Goal: Task Accomplishment & Management: Manage account settings

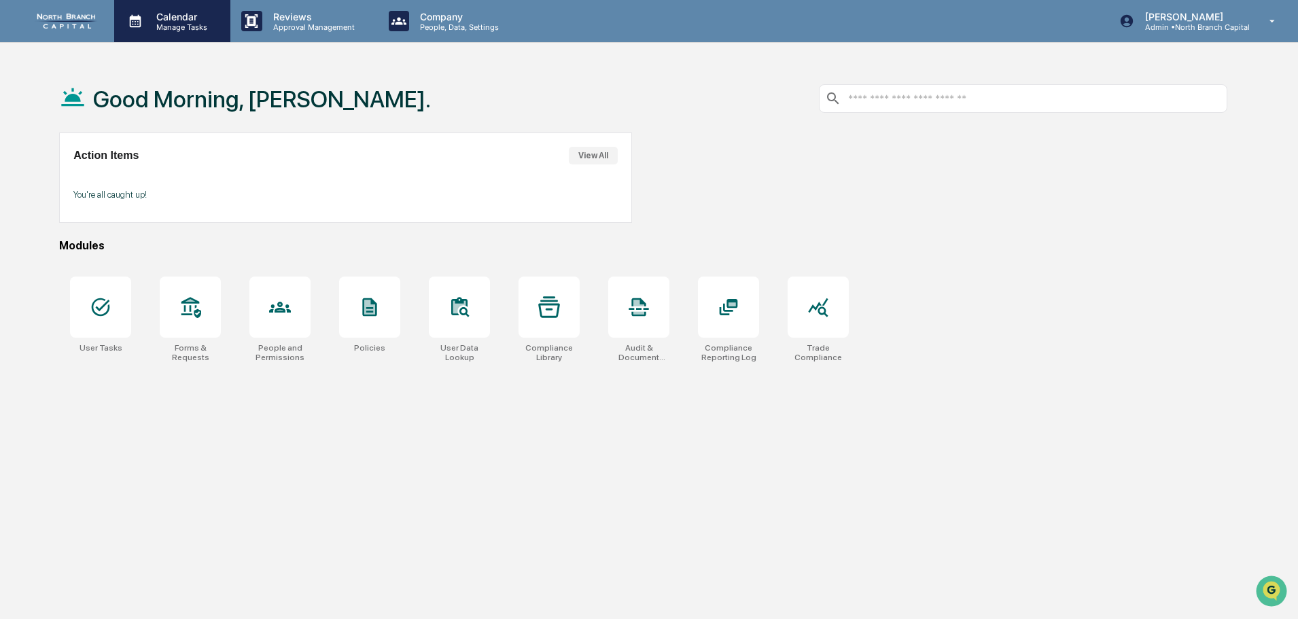
click at [209, 29] on p "Manage Tasks" at bounding box center [179, 27] width 69 height 10
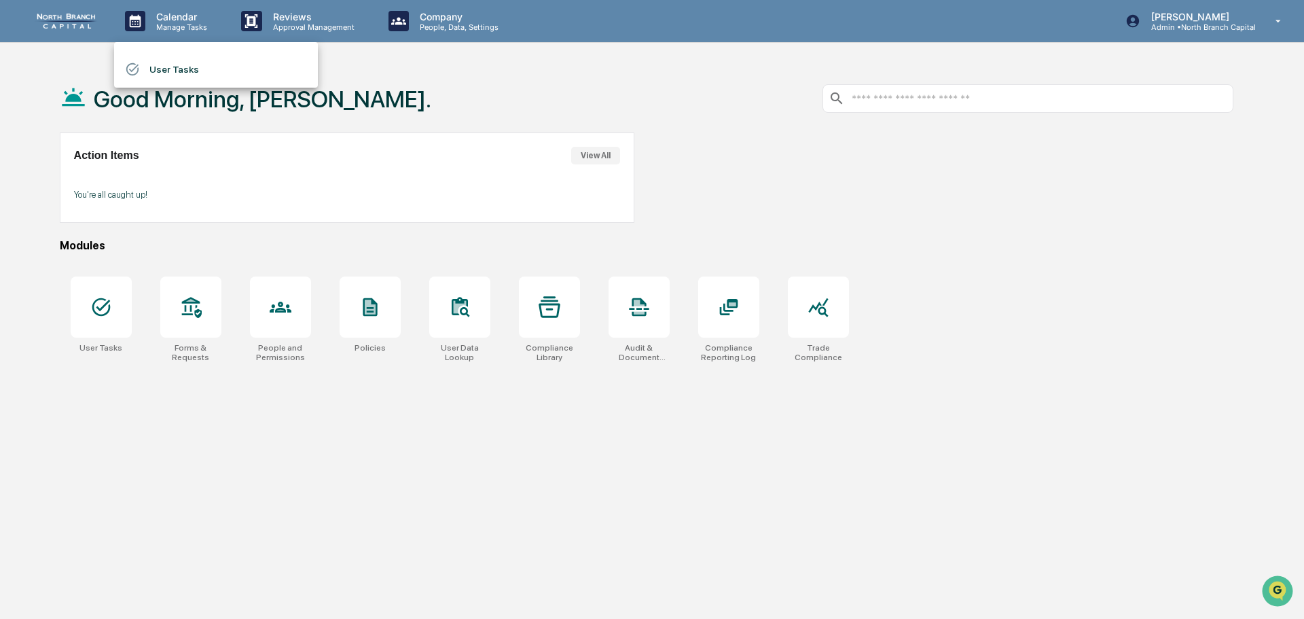
click at [189, 65] on li "User Tasks" at bounding box center [216, 69] width 204 height 26
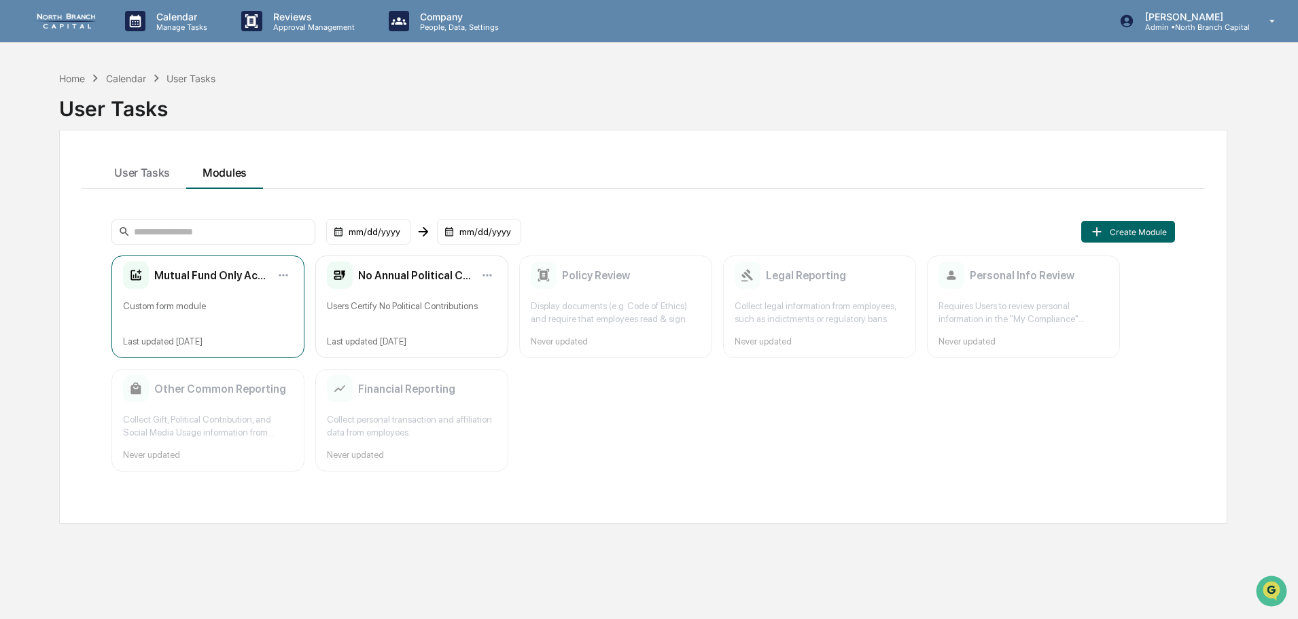
click at [202, 326] on div "Mutual Fund Only Accounts Custom form module Last updated [DATE]" at bounding box center [207, 306] width 193 height 103
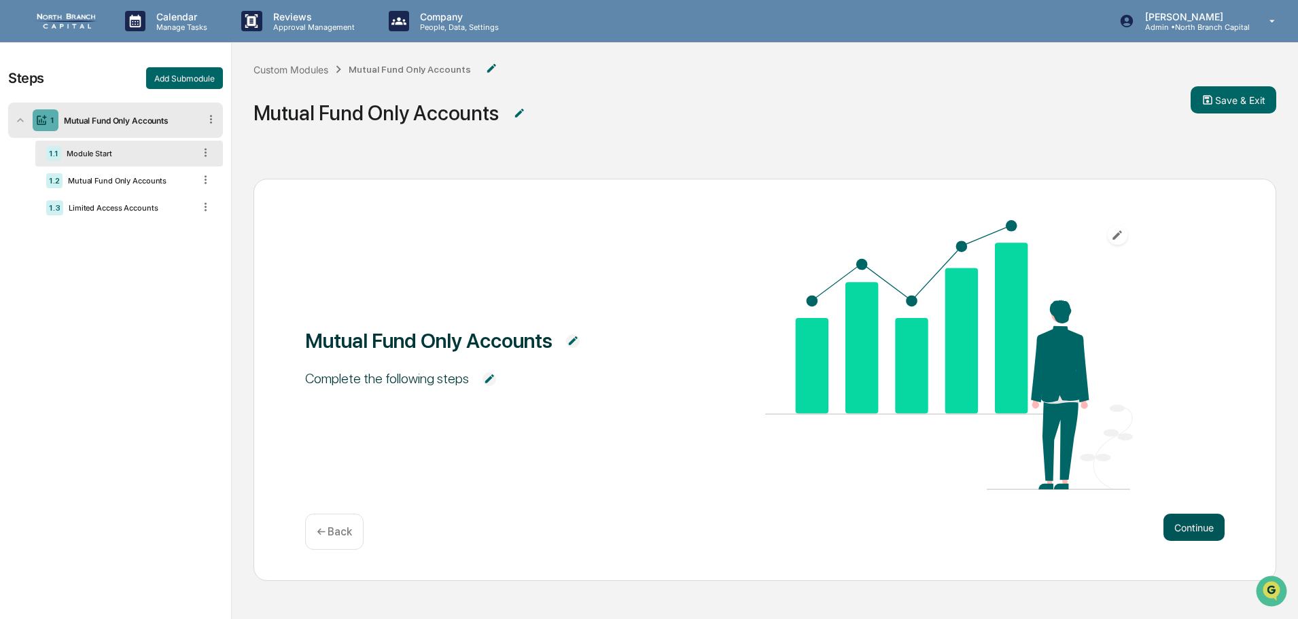
click at [1205, 531] on button "Continue" at bounding box center [1193, 527] width 61 height 27
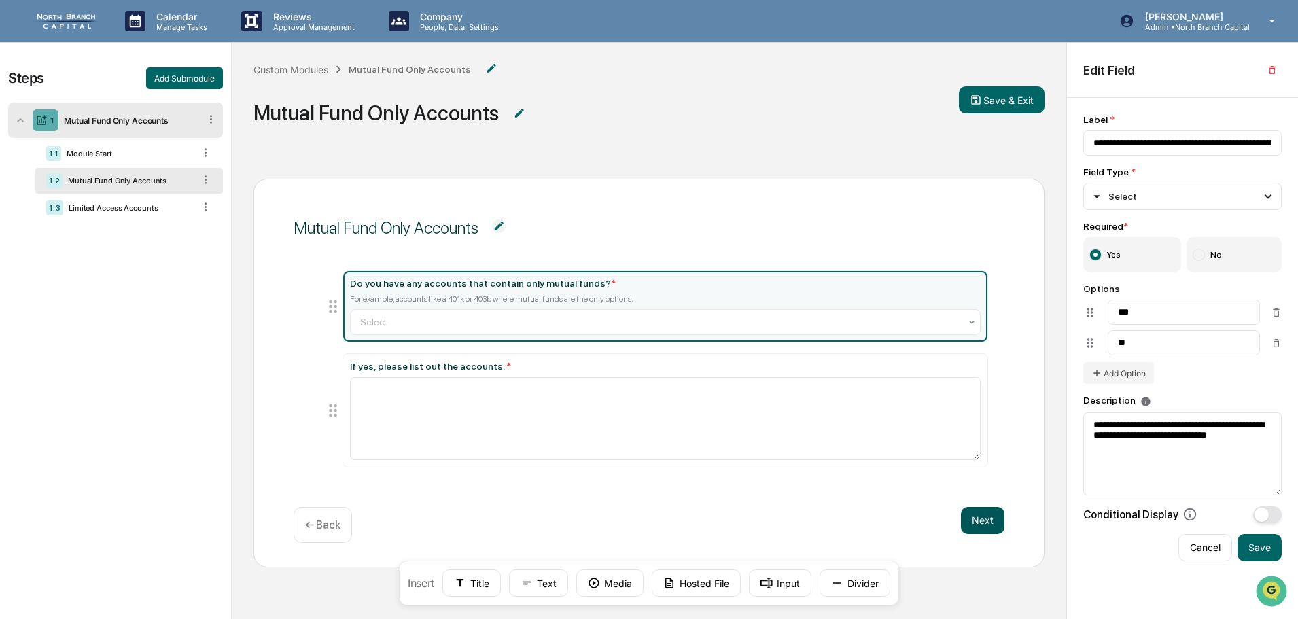
click at [984, 525] on button "Next" at bounding box center [982, 520] width 43 height 27
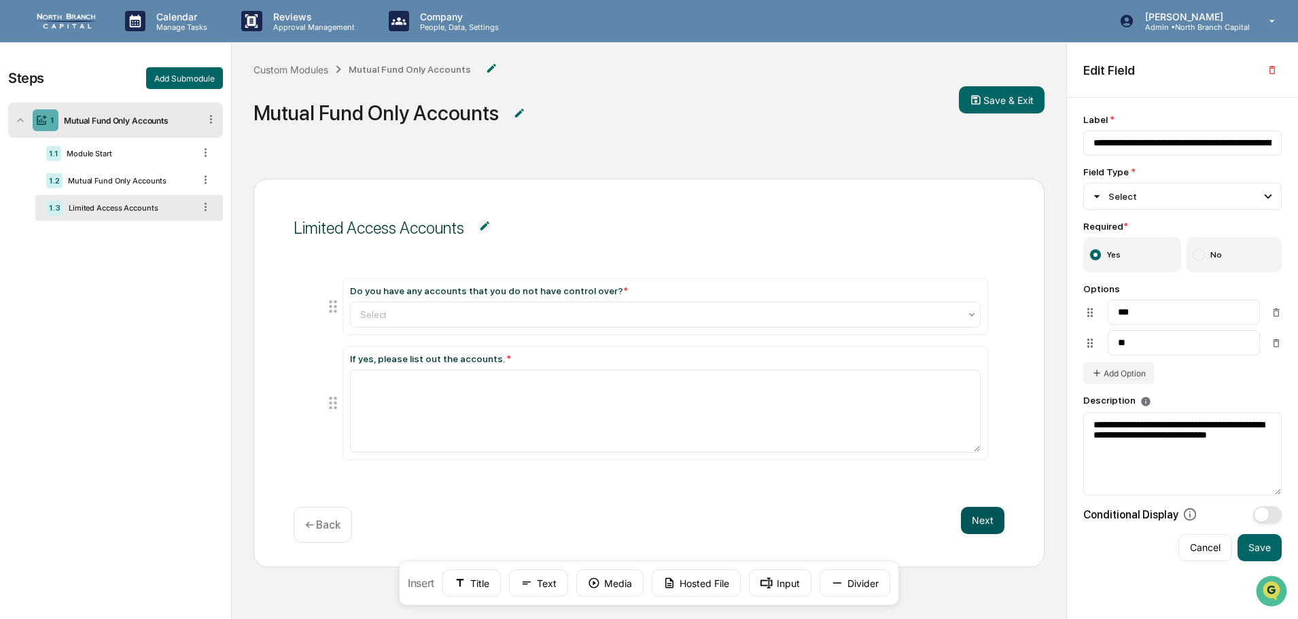
click at [984, 523] on button "Next" at bounding box center [982, 520] width 43 height 27
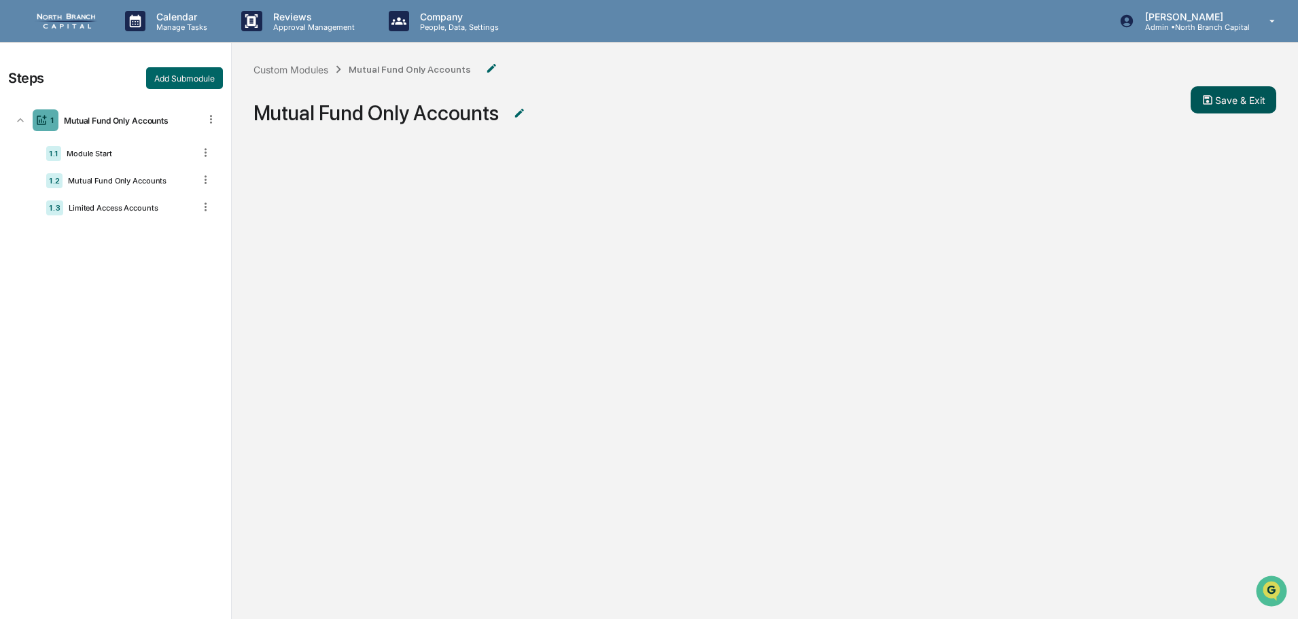
click at [1219, 104] on button "Save & Exit" at bounding box center [1233, 99] width 86 height 27
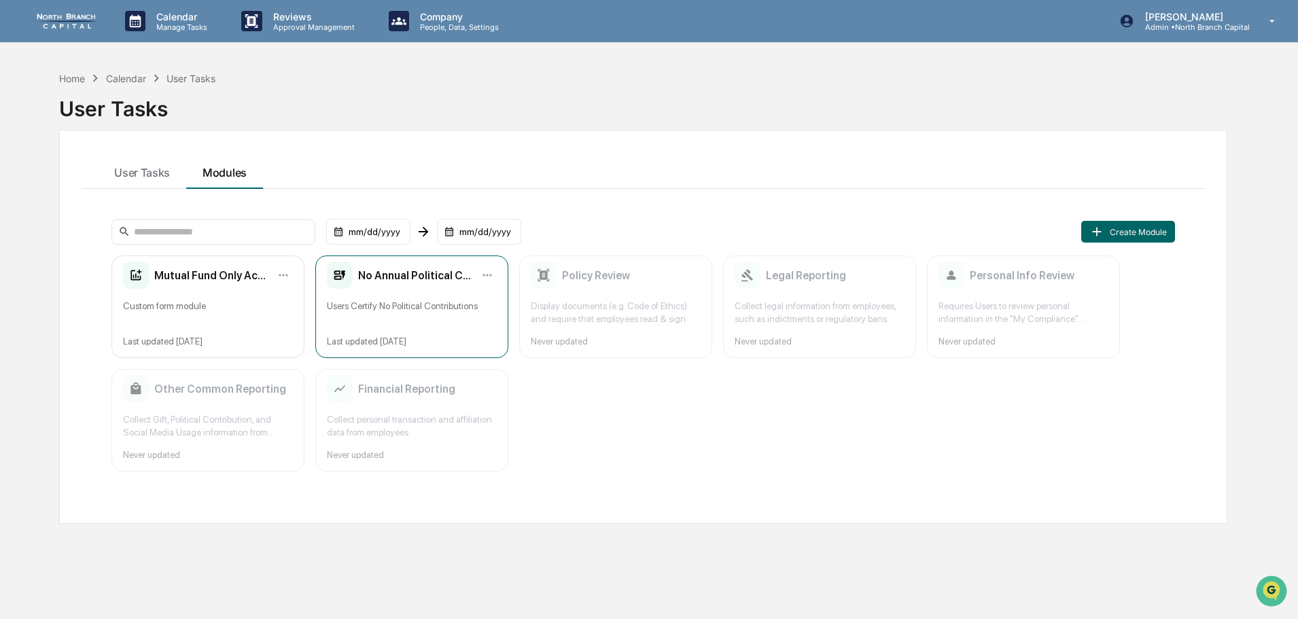
click at [412, 314] on div "Users Certify No Political Contributions" at bounding box center [412, 313] width 170 height 26
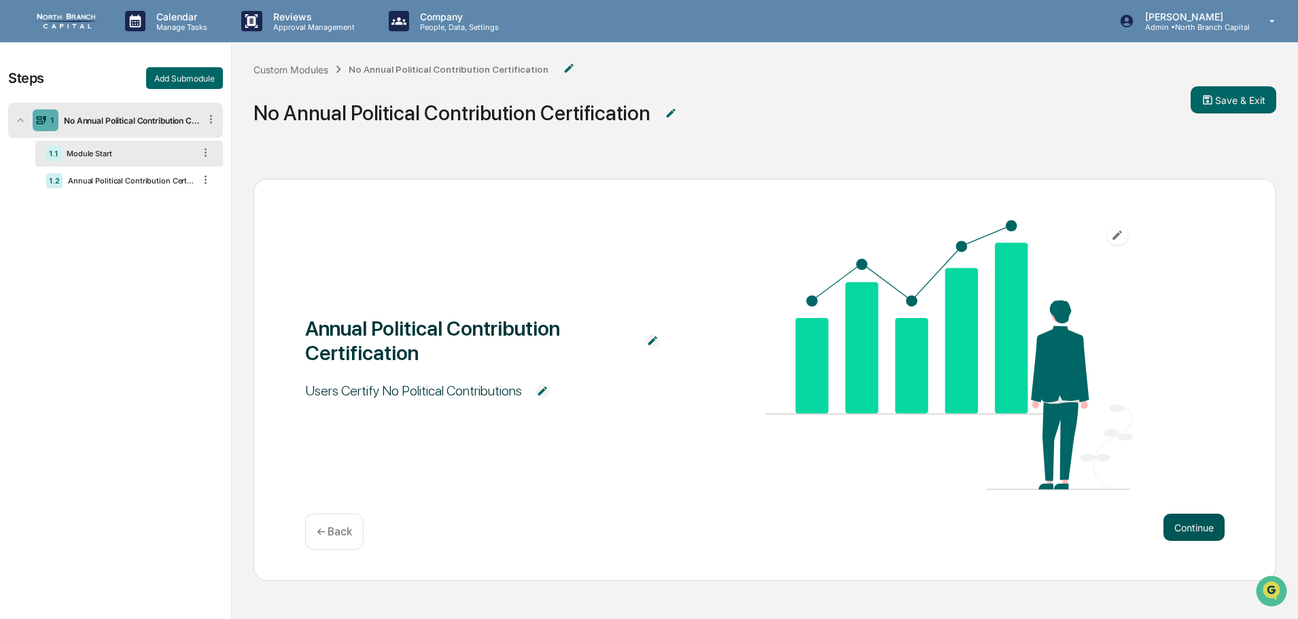
click at [1210, 527] on button "Continue" at bounding box center [1193, 527] width 61 height 27
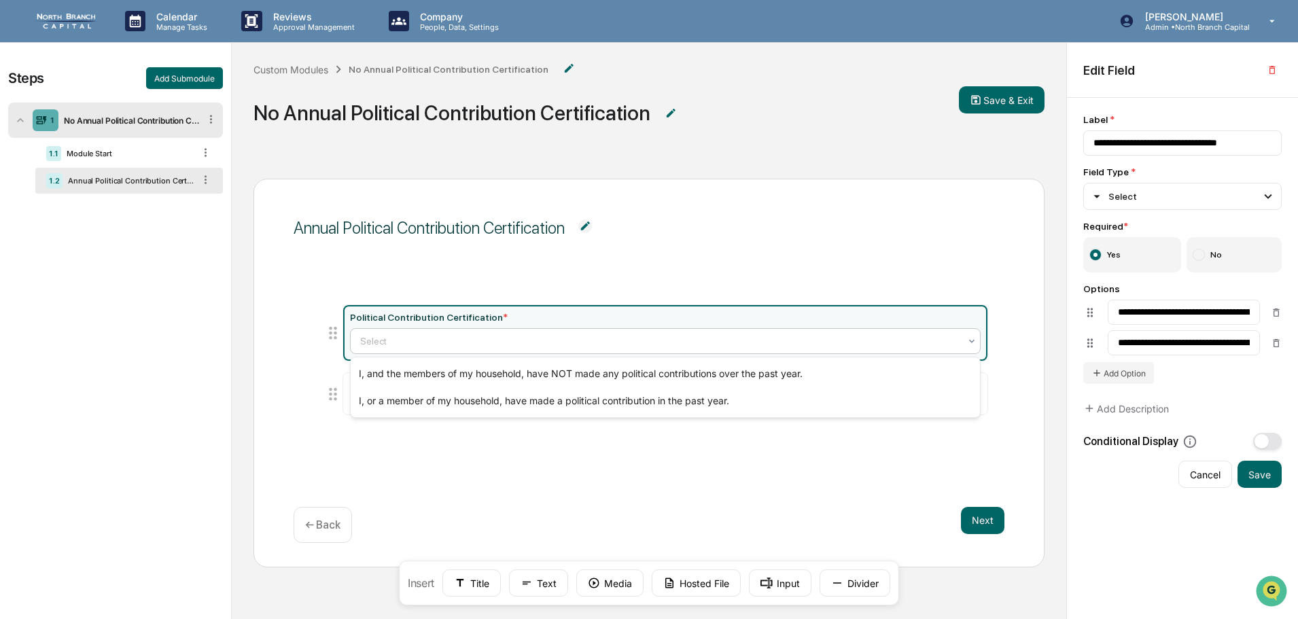
click at [937, 340] on div at bounding box center [659, 341] width 599 height 14
click at [936, 338] on div at bounding box center [659, 341] width 599 height 14
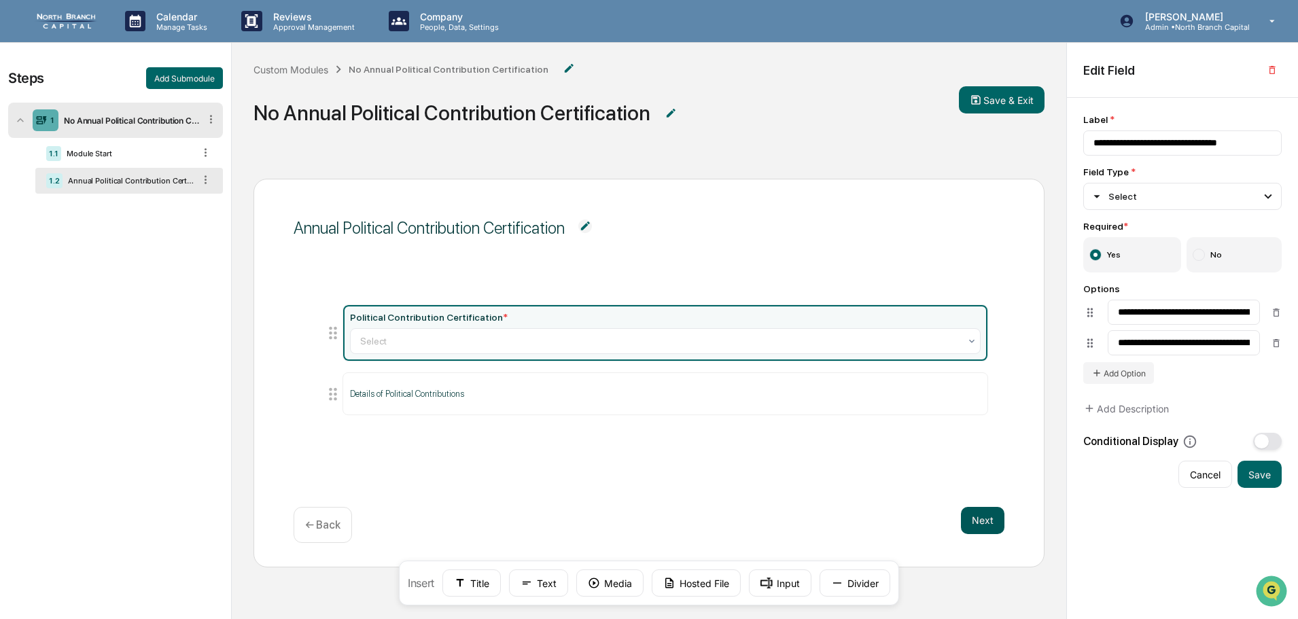
click at [975, 516] on button "Next" at bounding box center [982, 520] width 43 height 27
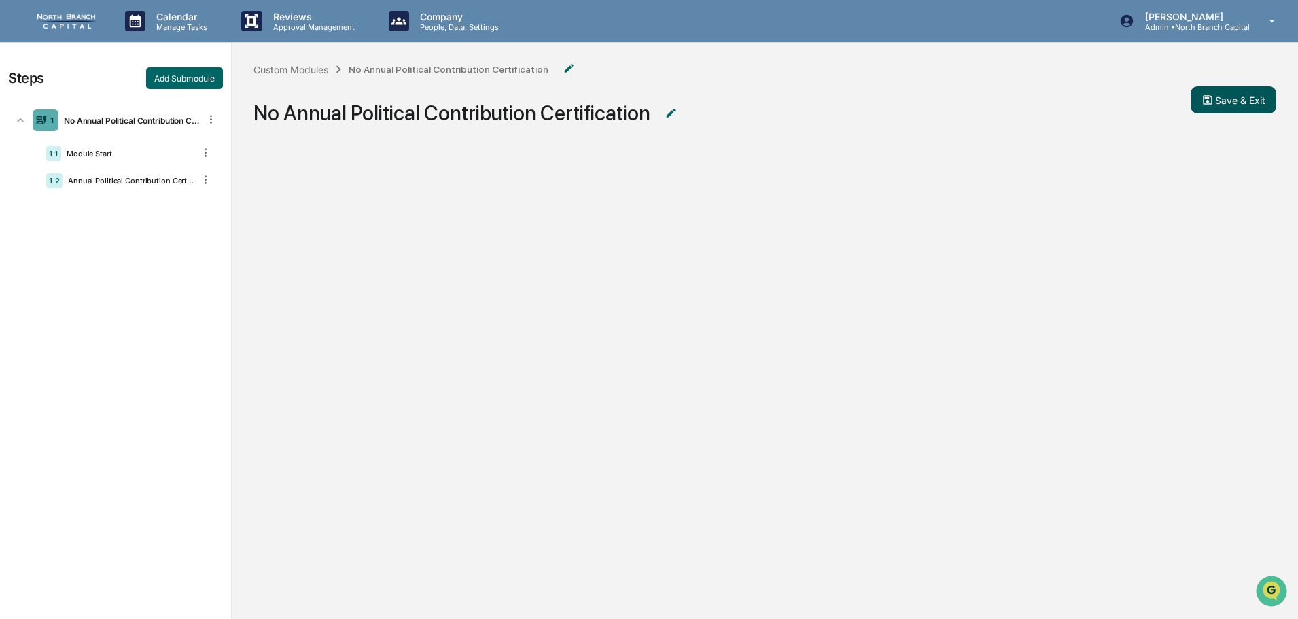
click at [1226, 101] on button "Save & Exit" at bounding box center [1233, 99] width 86 height 27
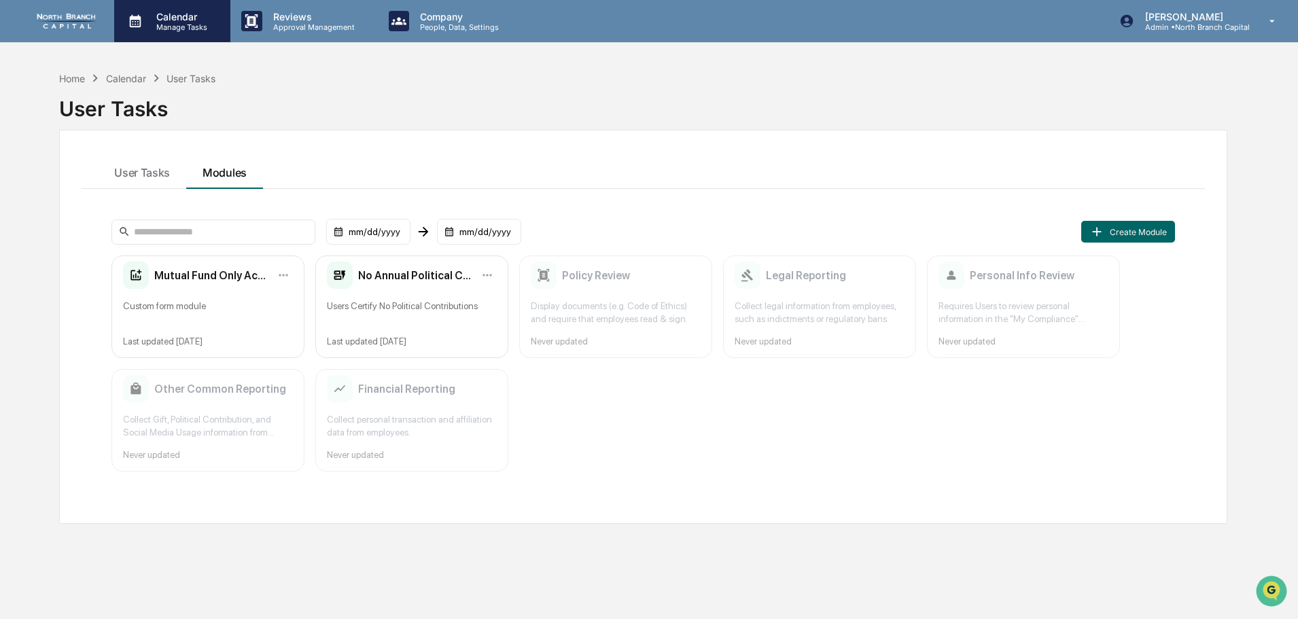
click at [202, 26] on p "Manage Tasks" at bounding box center [179, 27] width 69 height 10
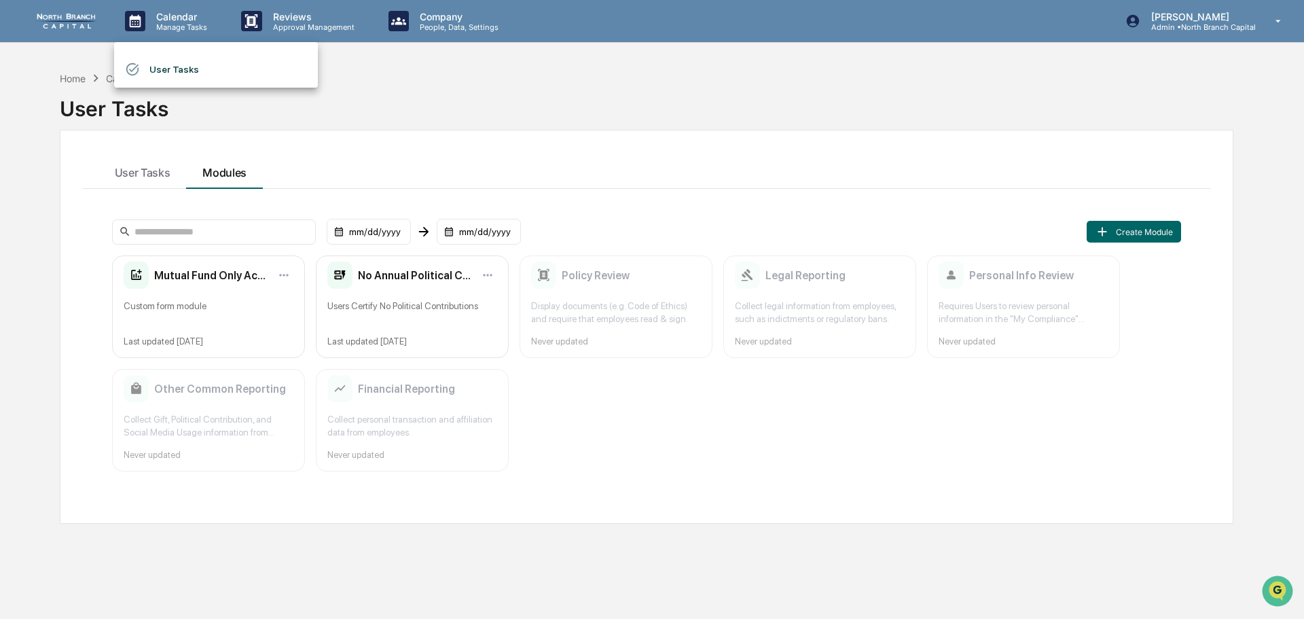
click at [173, 63] on li "User Tasks" at bounding box center [216, 69] width 204 height 26
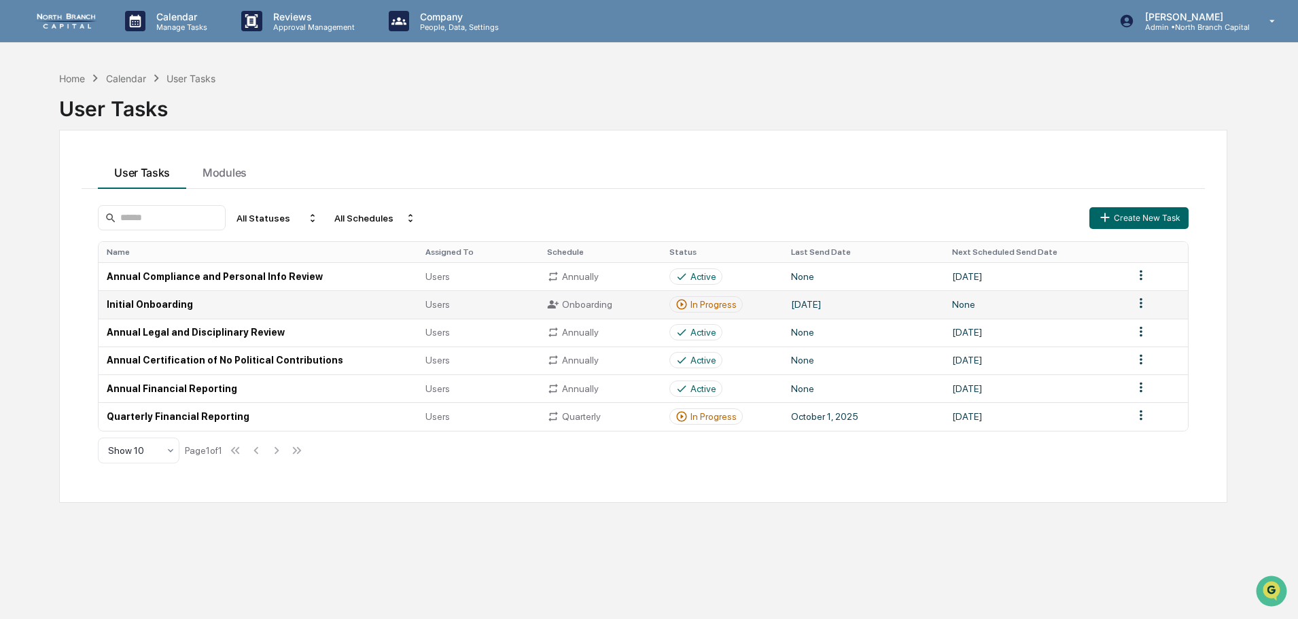
click at [359, 299] on td "Initial Onboarding" at bounding box center [258, 304] width 319 height 28
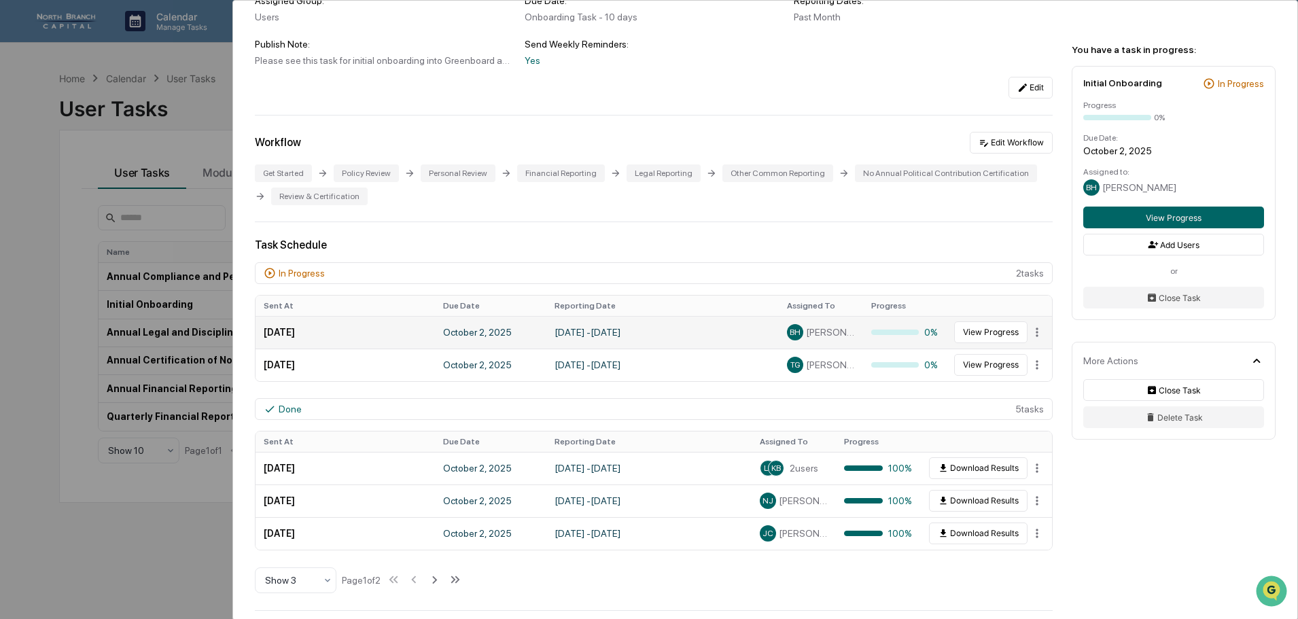
scroll to position [136, 0]
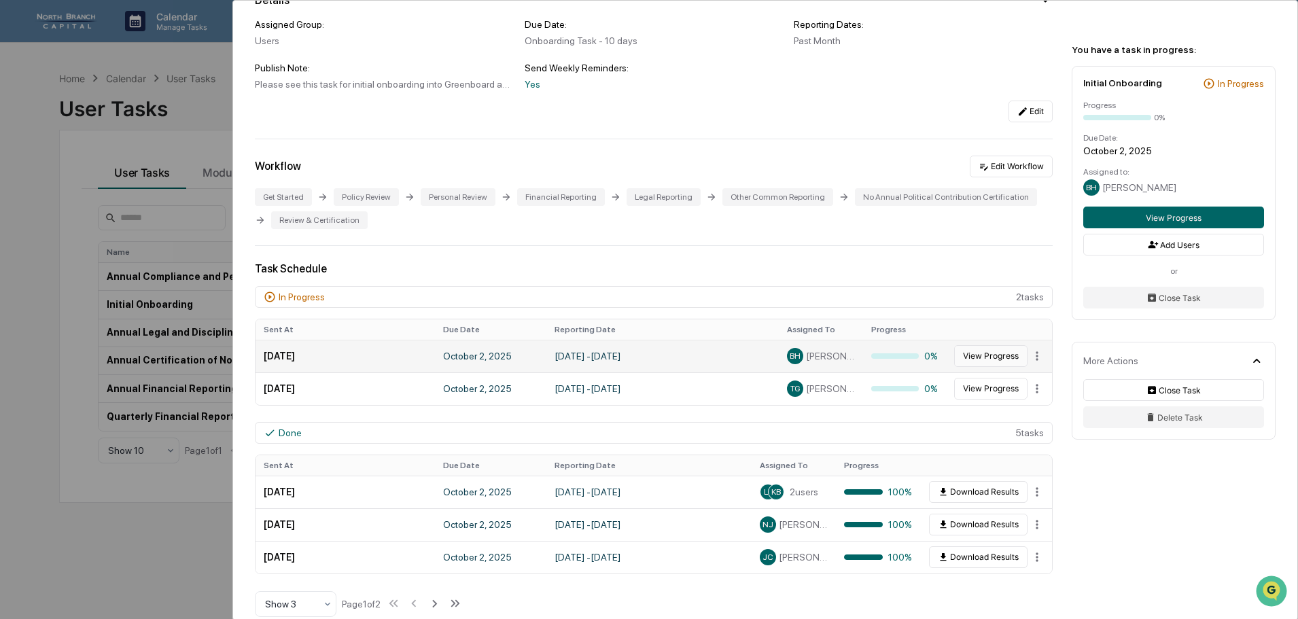
click at [999, 361] on button "View Progress" at bounding box center [990, 356] width 73 height 22
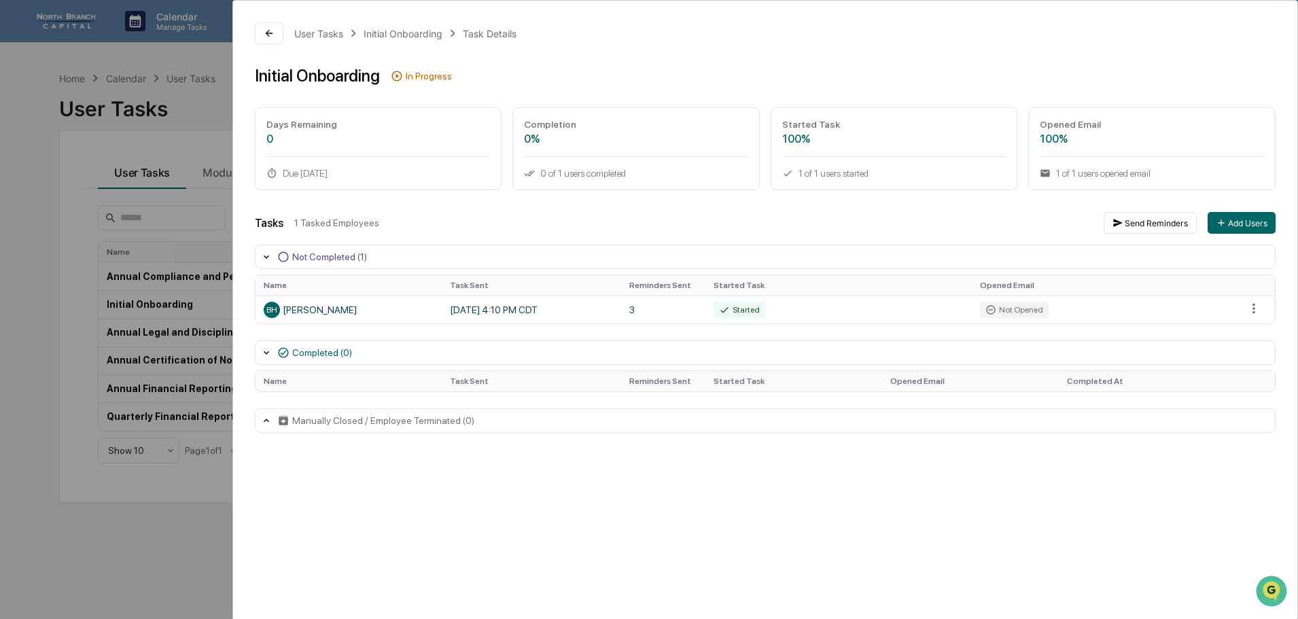
click at [310, 252] on div "Not Completed (1)" at bounding box center [329, 256] width 75 height 11
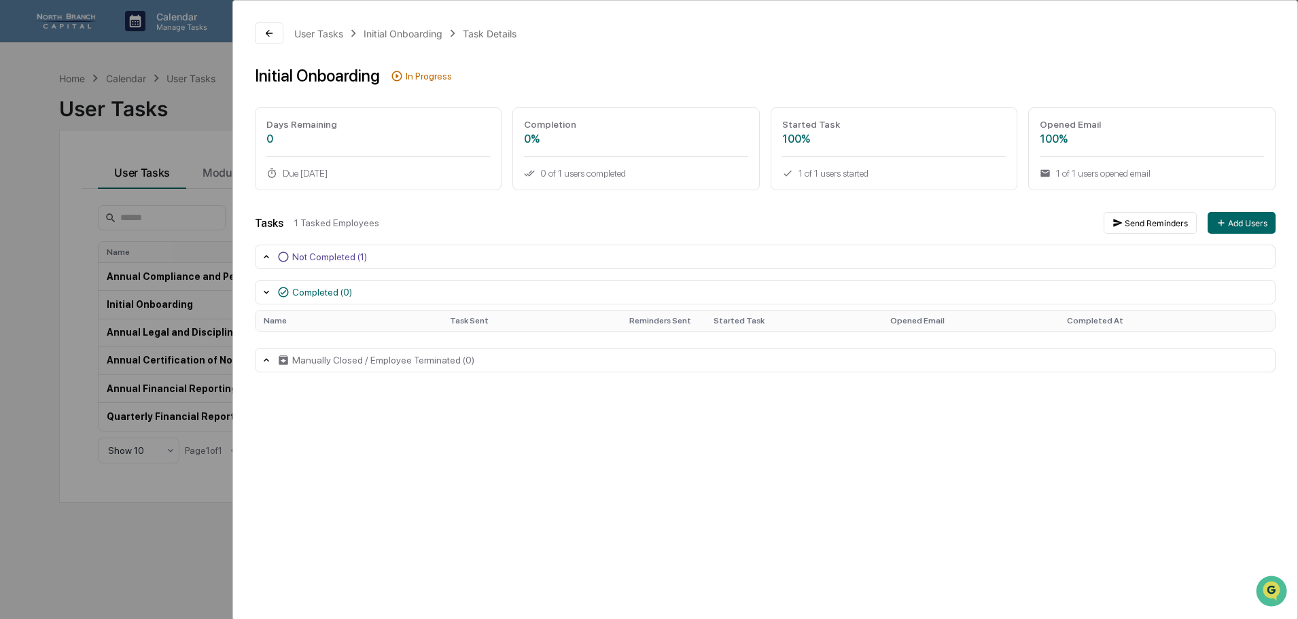
click at [314, 254] on div "Not Completed (1)" at bounding box center [329, 256] width 75 height 11
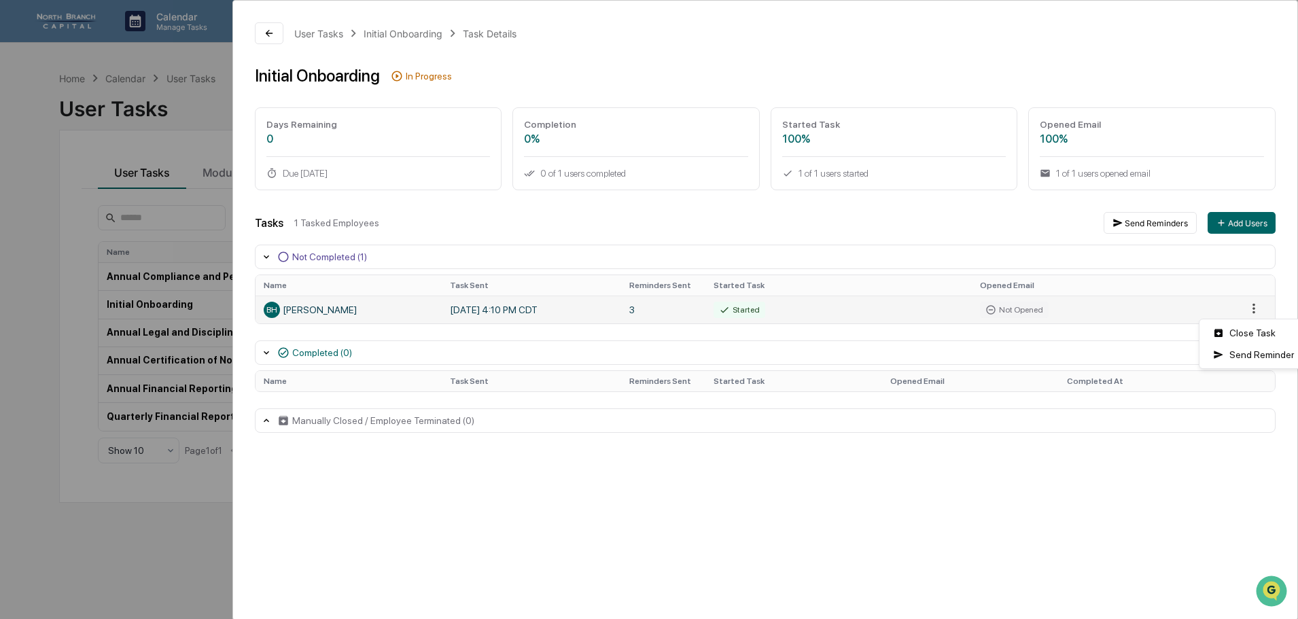
click at [1257, 310] on html "Calendar Manage Tasks Reviews Approval Management Company People, Data, Setting…" at bounding box center [649, 309] width 1298 height 619
drag, startPoint x: 1165, startPoint y: 491, endPoint x: 1158, endPoint y: 488, distance: 8.2
click at [1165, 492] on html "Calendar Manage Tasks Reviews Approval Management Company People, Data, Setting…" at bounding box center [652, 309] width 1304 height 619
click at [311, 260] on div "Not Completed (1)" at bounding box center [329, 256] width 75 height 11
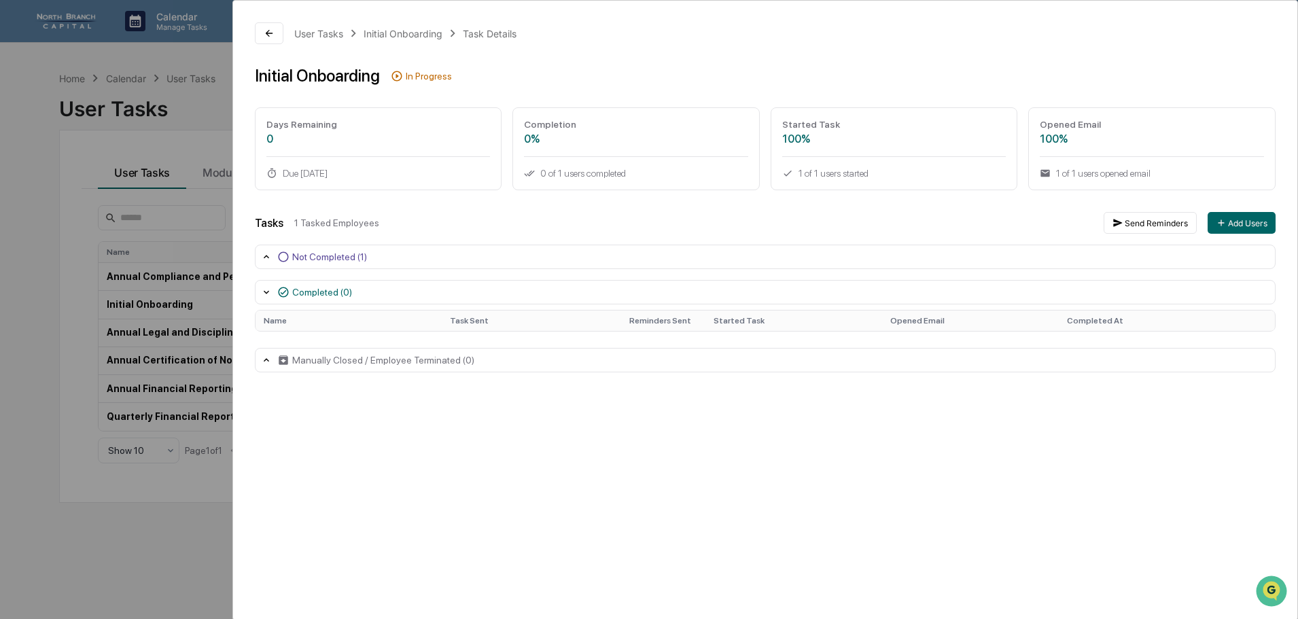
click at [286, 255] on icon at bounding box center [283, 257] width 12 height 12
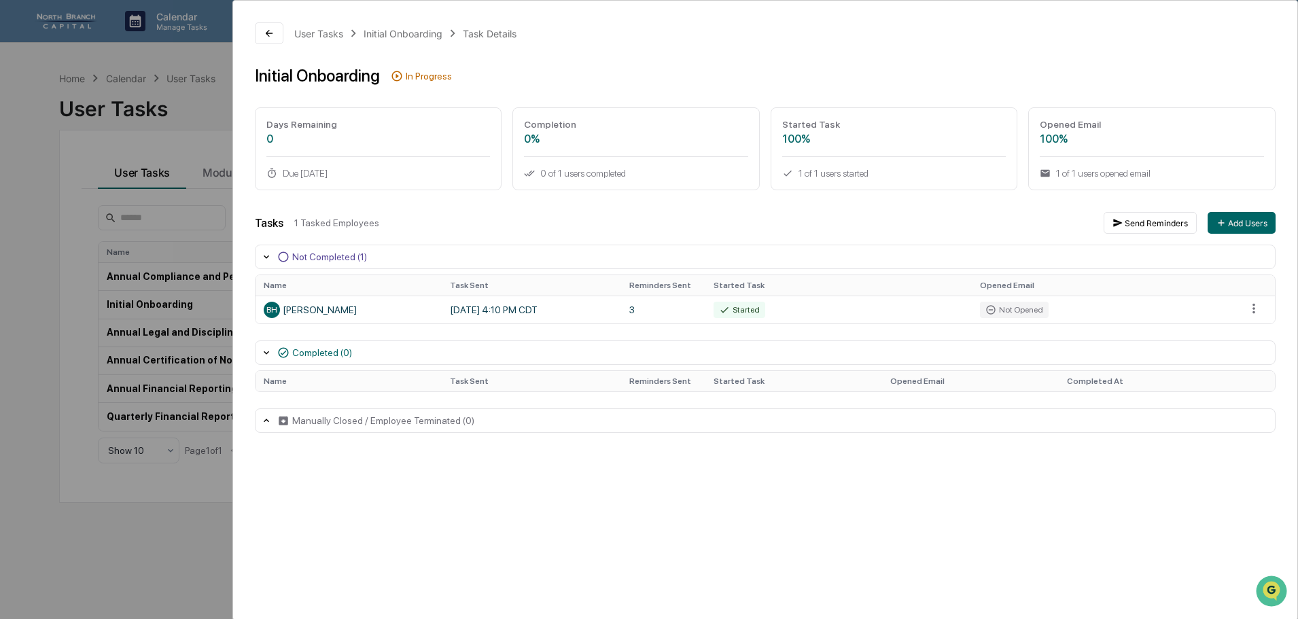
click at [138, 504] on div "User Tasks Initial Onboarding Task Details Initial Onboarding In Progress Days …" at bounding box center [649, 309] width 1298 height 619
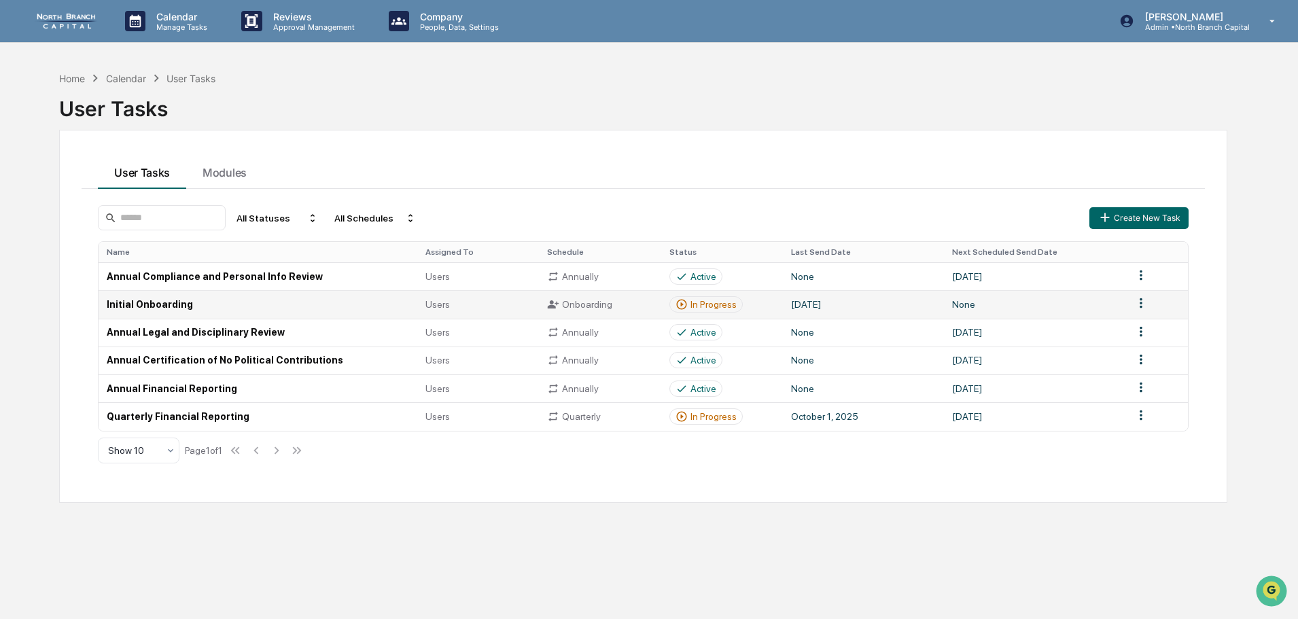
click at [1141, 302] on html "Calendar Manage Tasks Reviews Approval Management Company People, Data, Setting…" at bounding box center [649, 309] width 1298 height 619
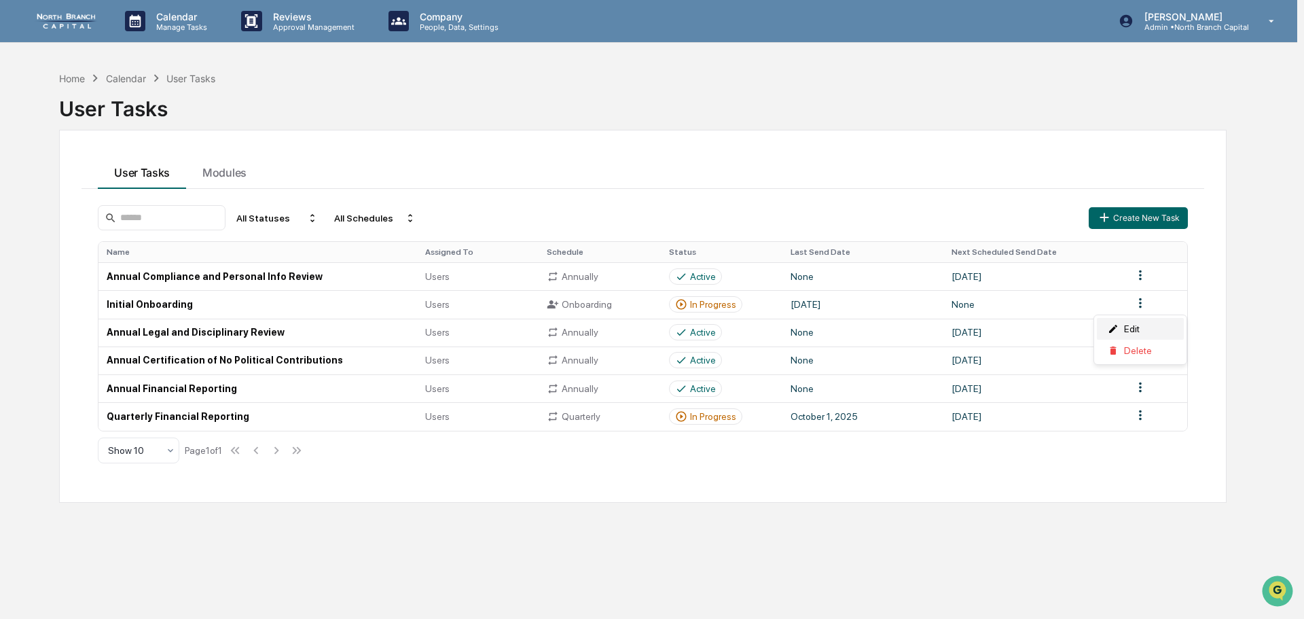
click at [1143, 323] on div "Edit" at bounding box center [1140, 329] width 87 height 22
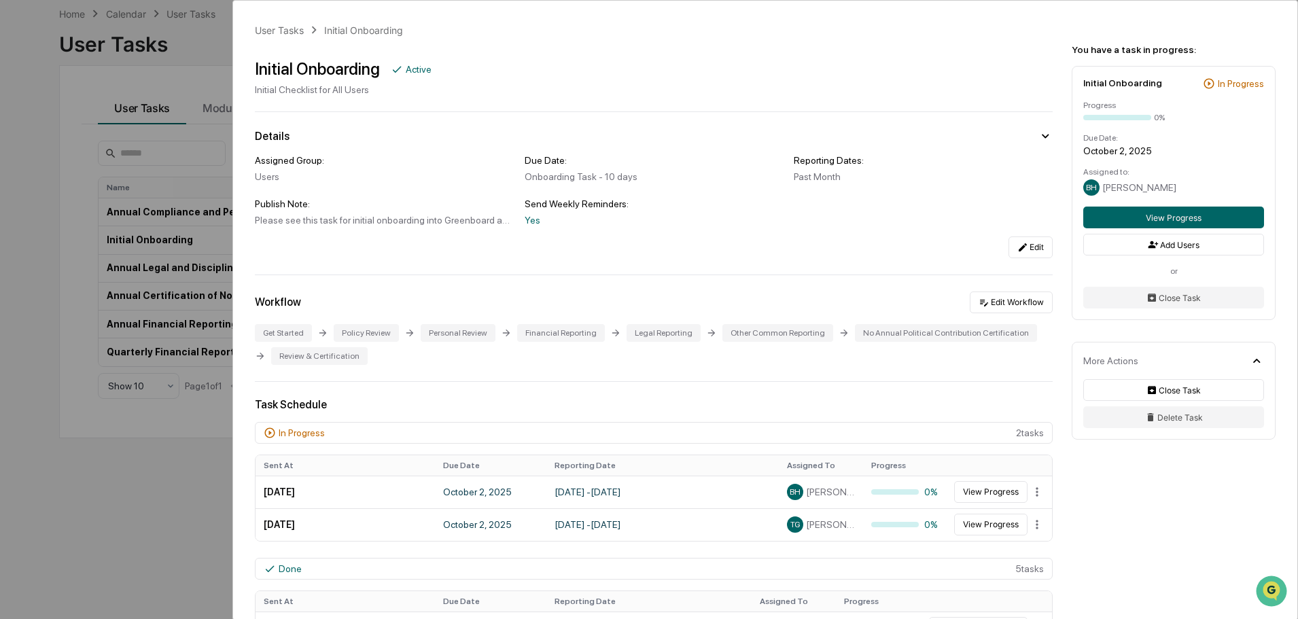
click at [86, 117] on div "User Tasks Initial Onboarding Initial Onboarding Active Initial Checklist for A…" at bounding box center [649, 309] width 1298 height 619
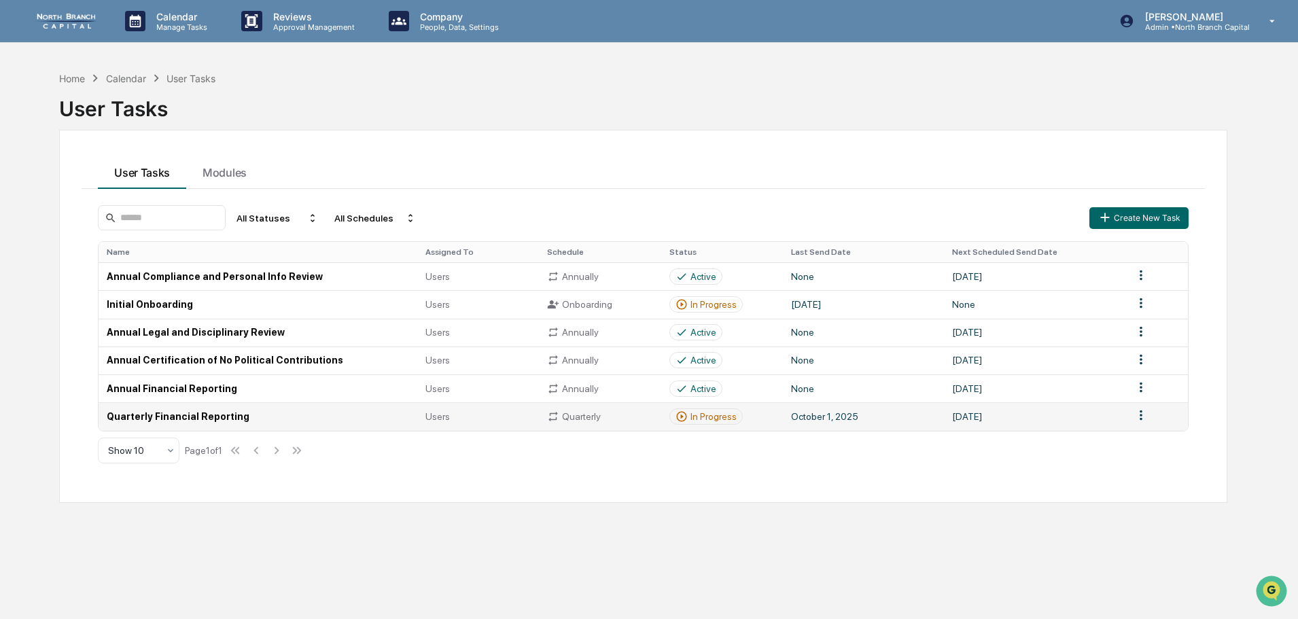
click at [286, 416] on td "Quarterly Financial Reporting" at bounding box center [258, 416] width 319 height 28
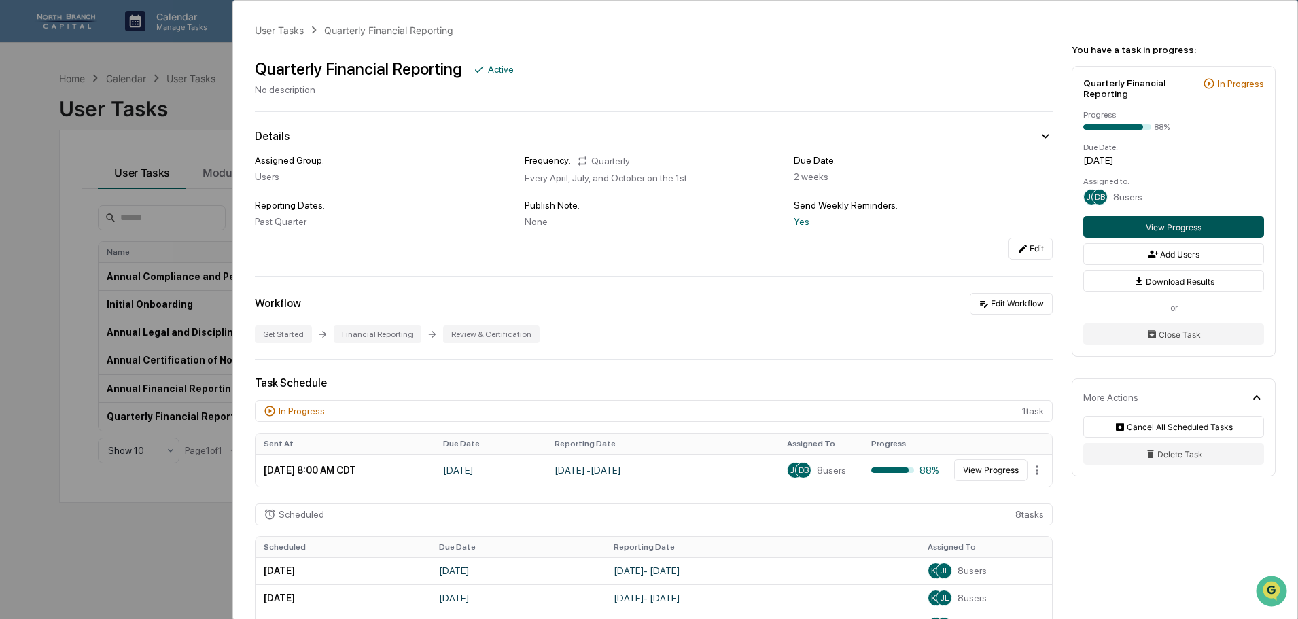
click at [1159, 233] on button "View Progress" at bounding box center [1173, 227] width 181 height 22
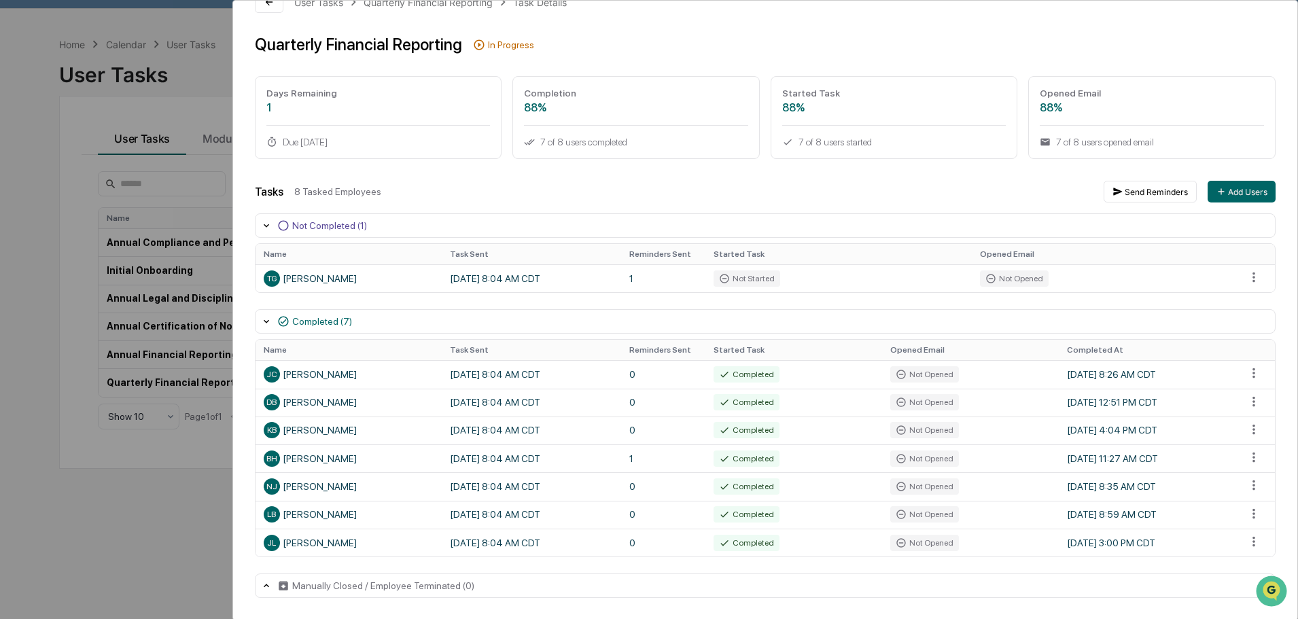
scroll to position [65, 0]
